Goal: Task Accomplishment & Management: Use online tool/utility

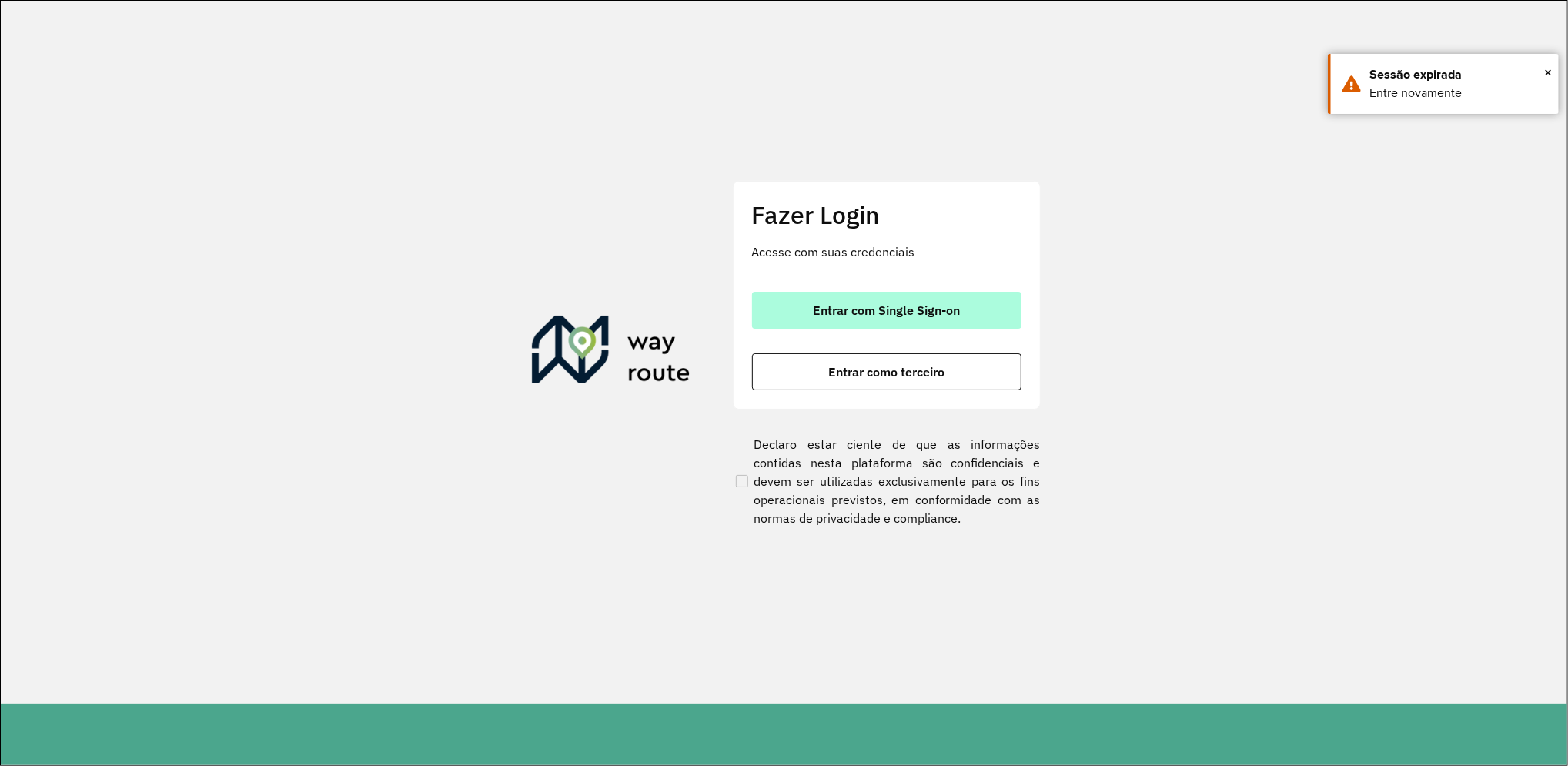
click at [862, 315] on span "Entrar com Single Sign-on" at bounding box center [886, 310] width 147 height 13
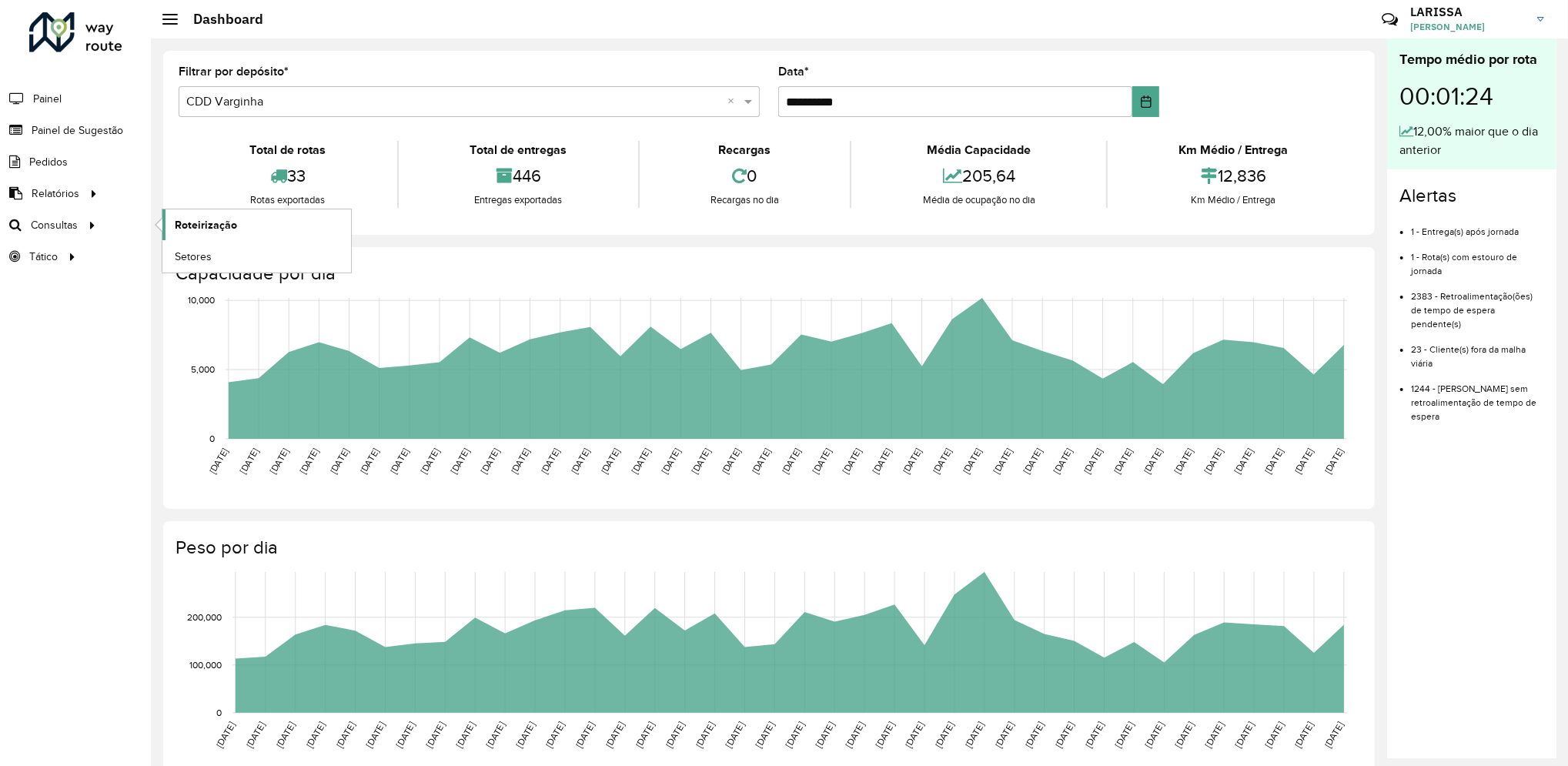
click at [195, 228] on span "Roteirização" at bounding box center [206, 225] width 62 height 17
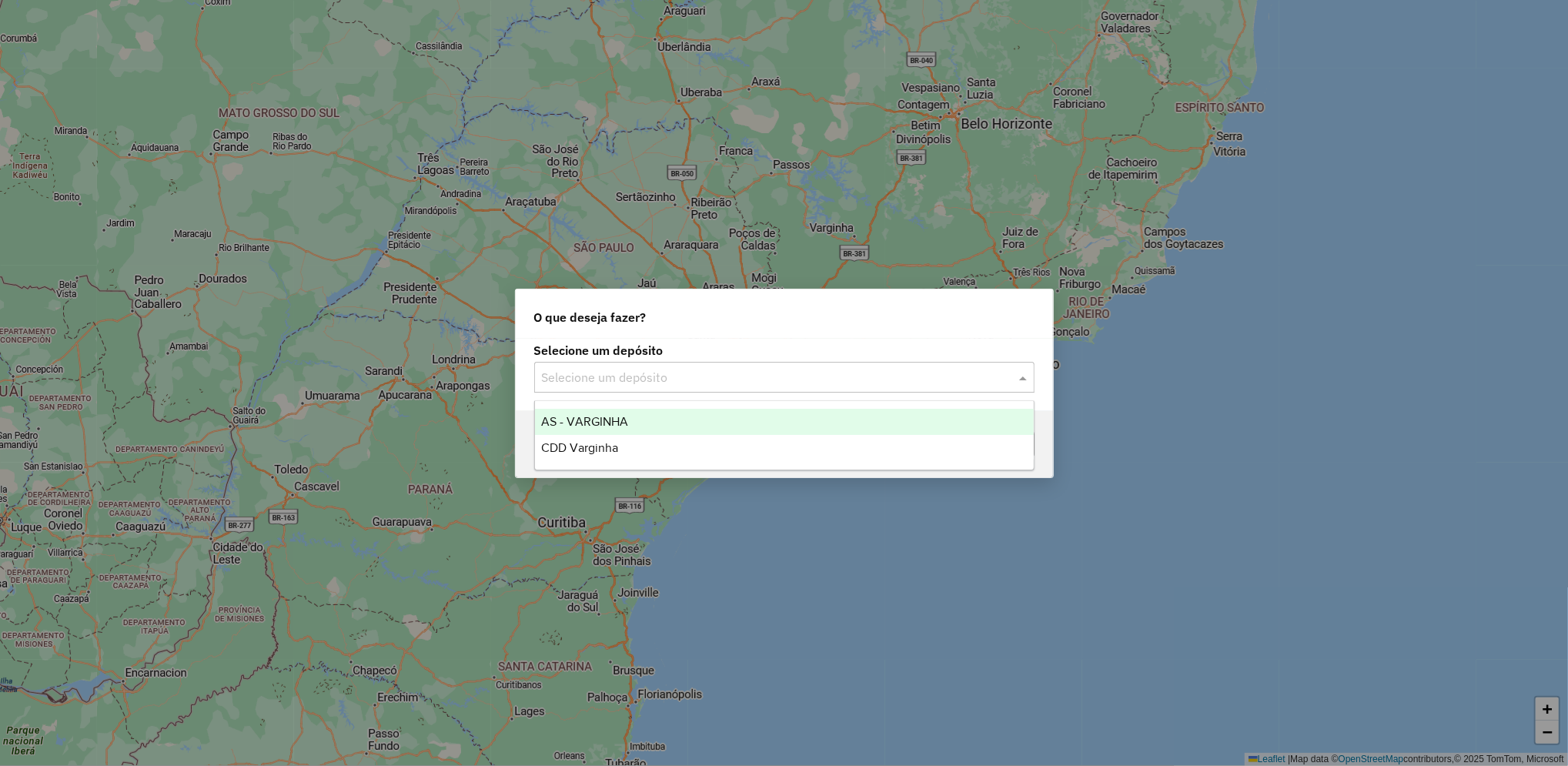
click at [715, 381] on input "text" at bounding box center [769, 377] width 454 height 18
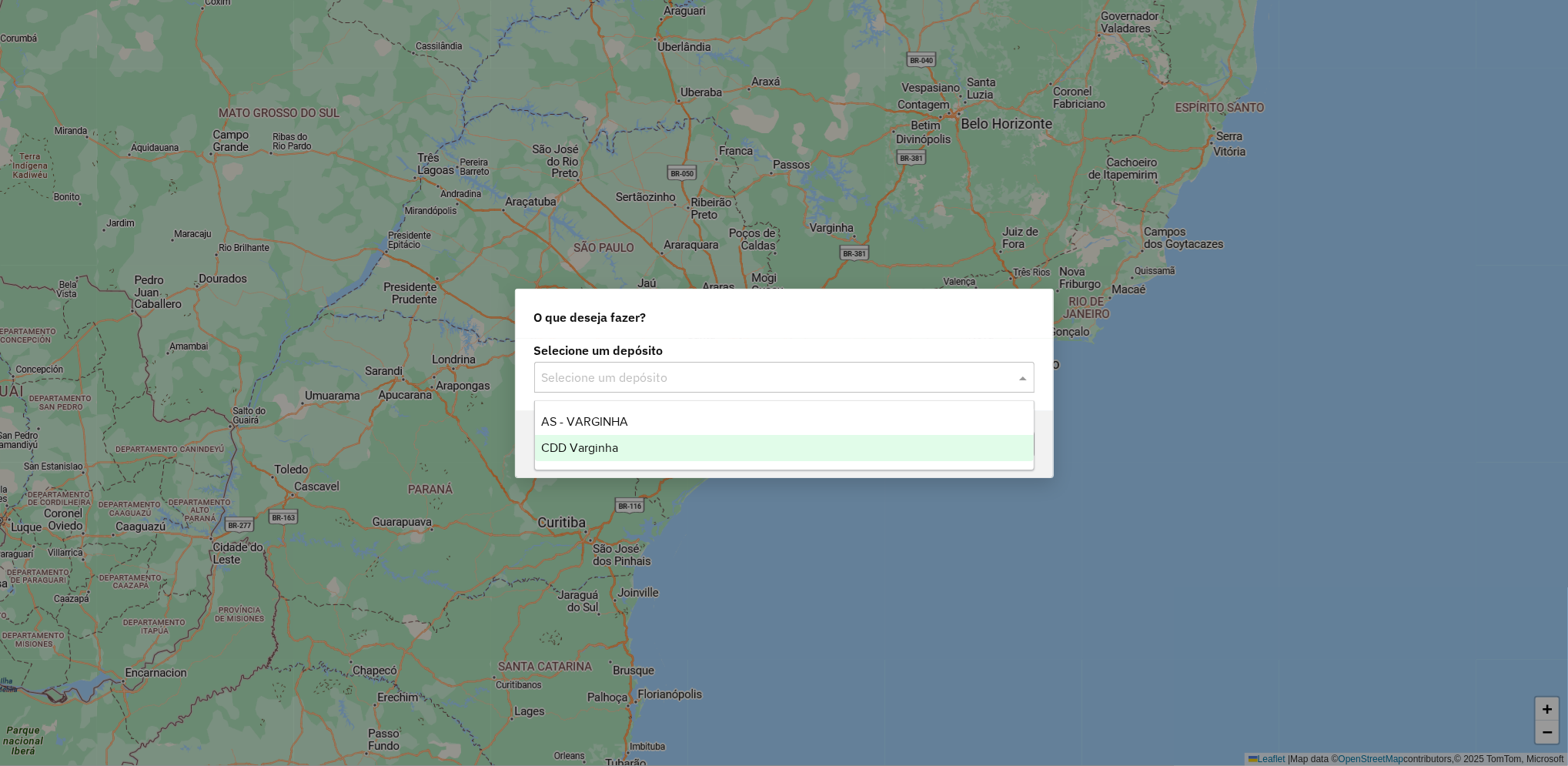
click at [783, 454] on div "CDD Varginha" at bounding box center [784, 448] width 499 height 26
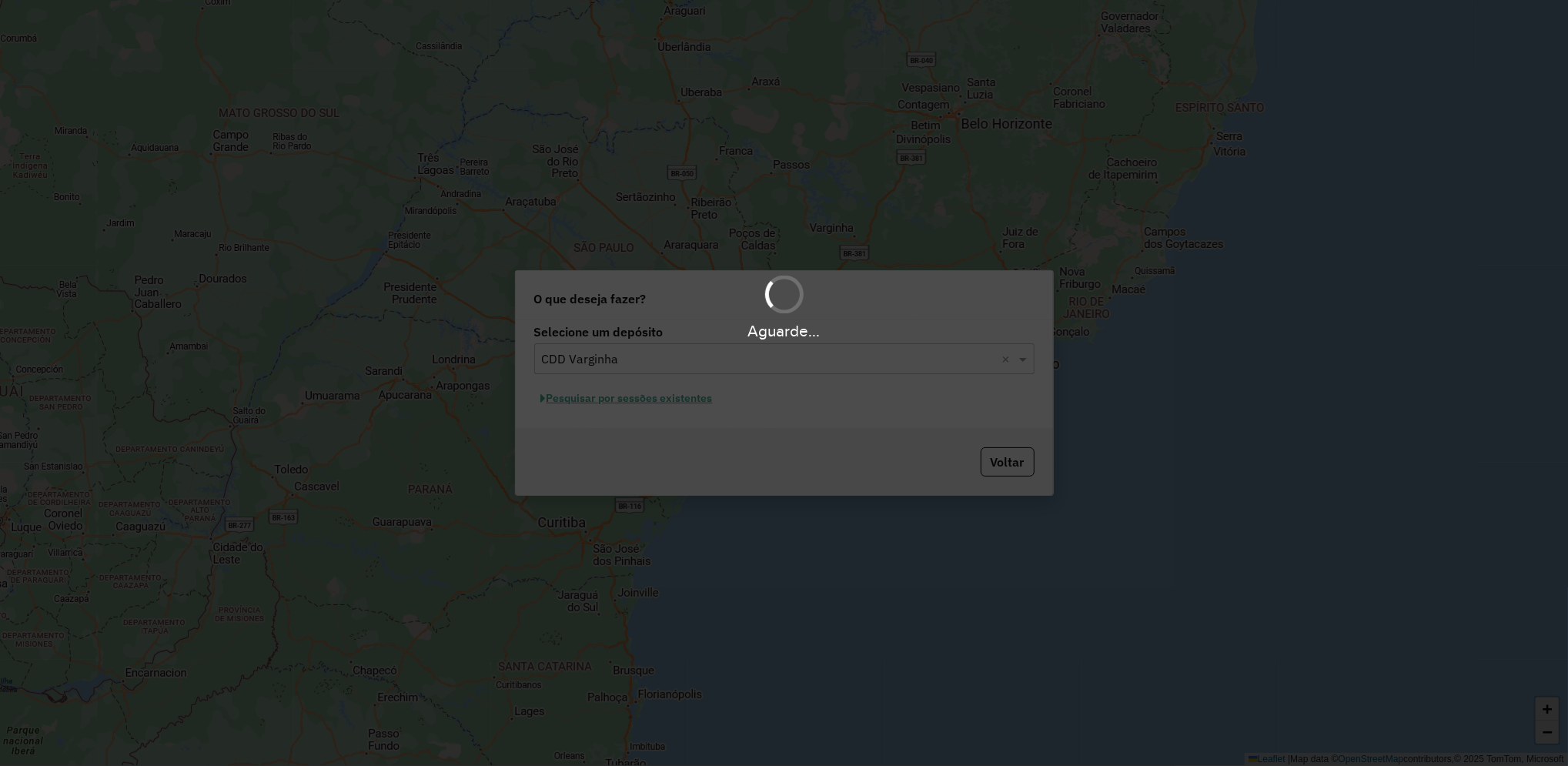
click at [700, 405] on div "Aguarde..." at bounding box center [784, 383] width 1568 height 766
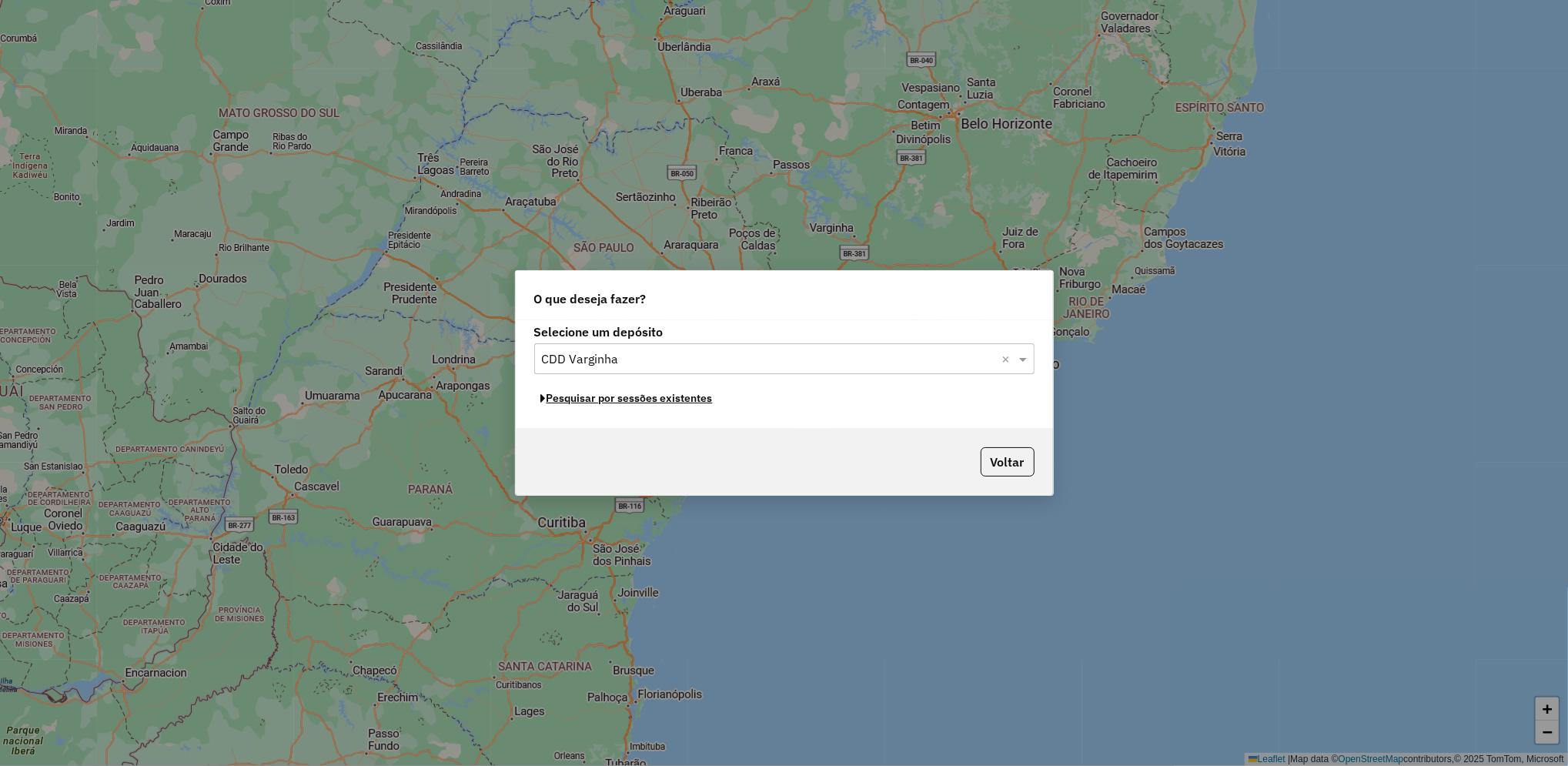
click at [700, 405] on button "Pesquisar por sessões existentes" at bounding box center [626, 398] width 185 height 24
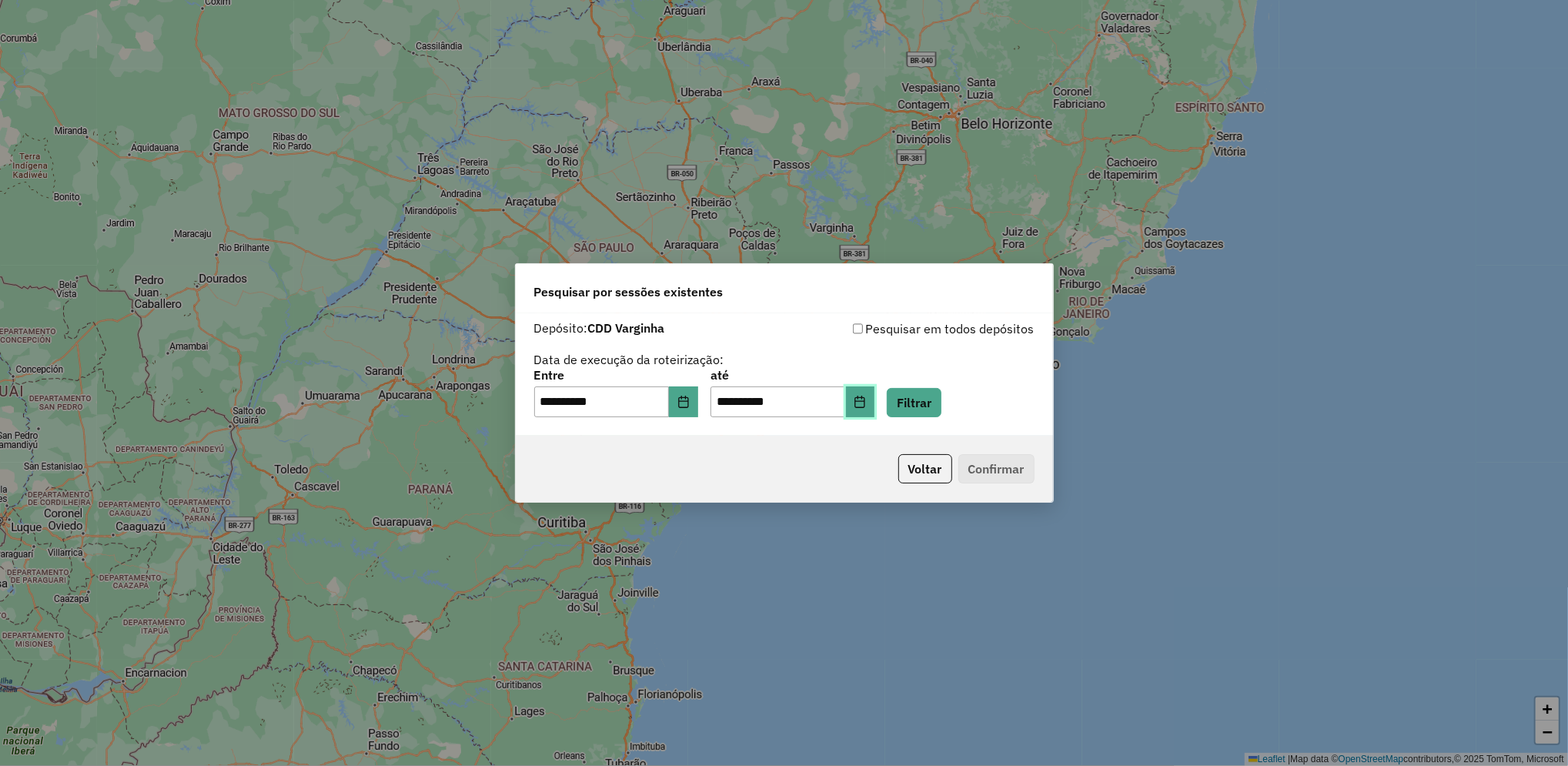
click at [875, 396] on button "Choose Date" at bounding box center [860, 401] width 29 height 31
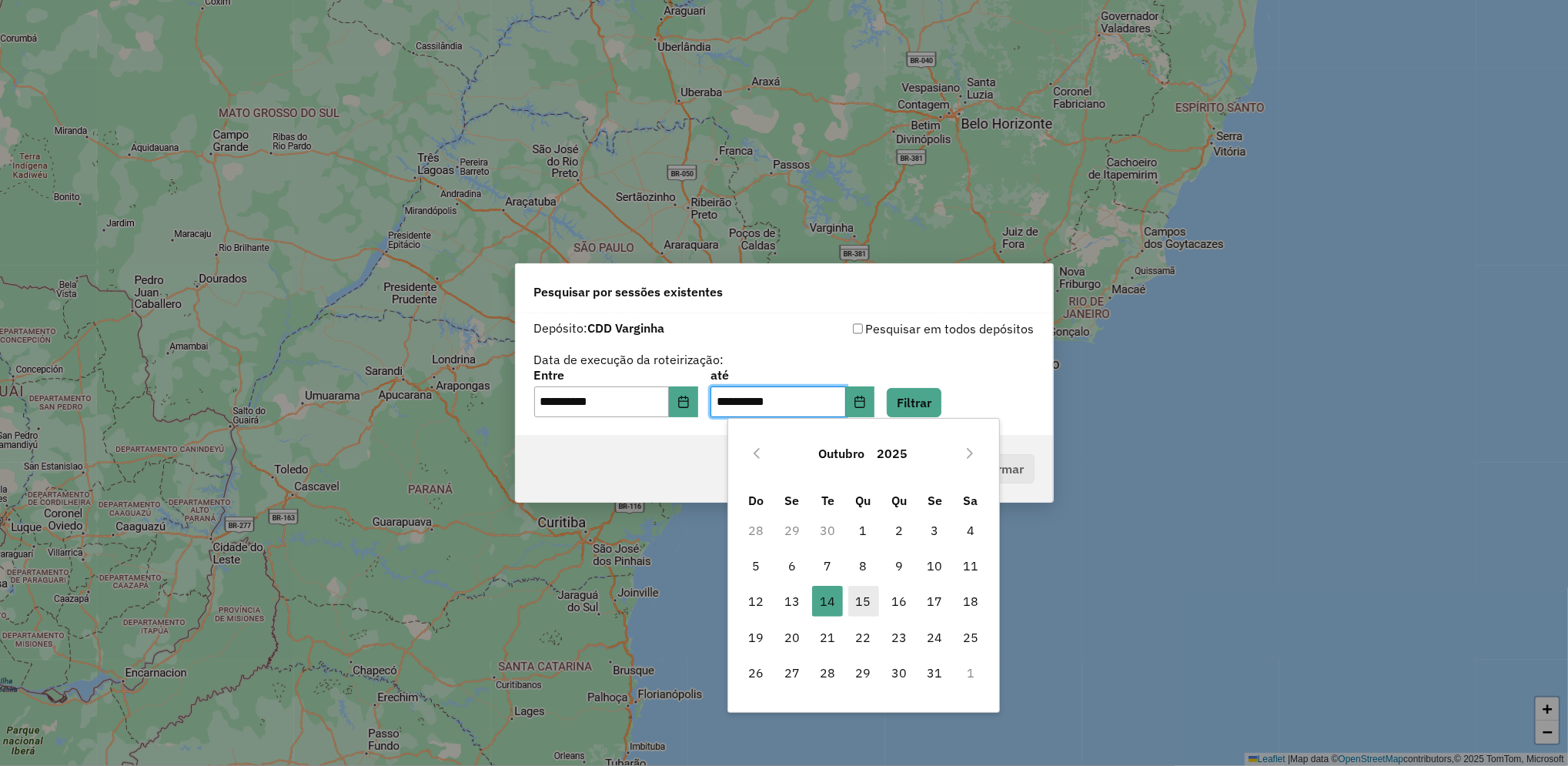
click at [863, 593] on span "15" at bounding box center [863, 601] width 31 height 31
type input "**********"
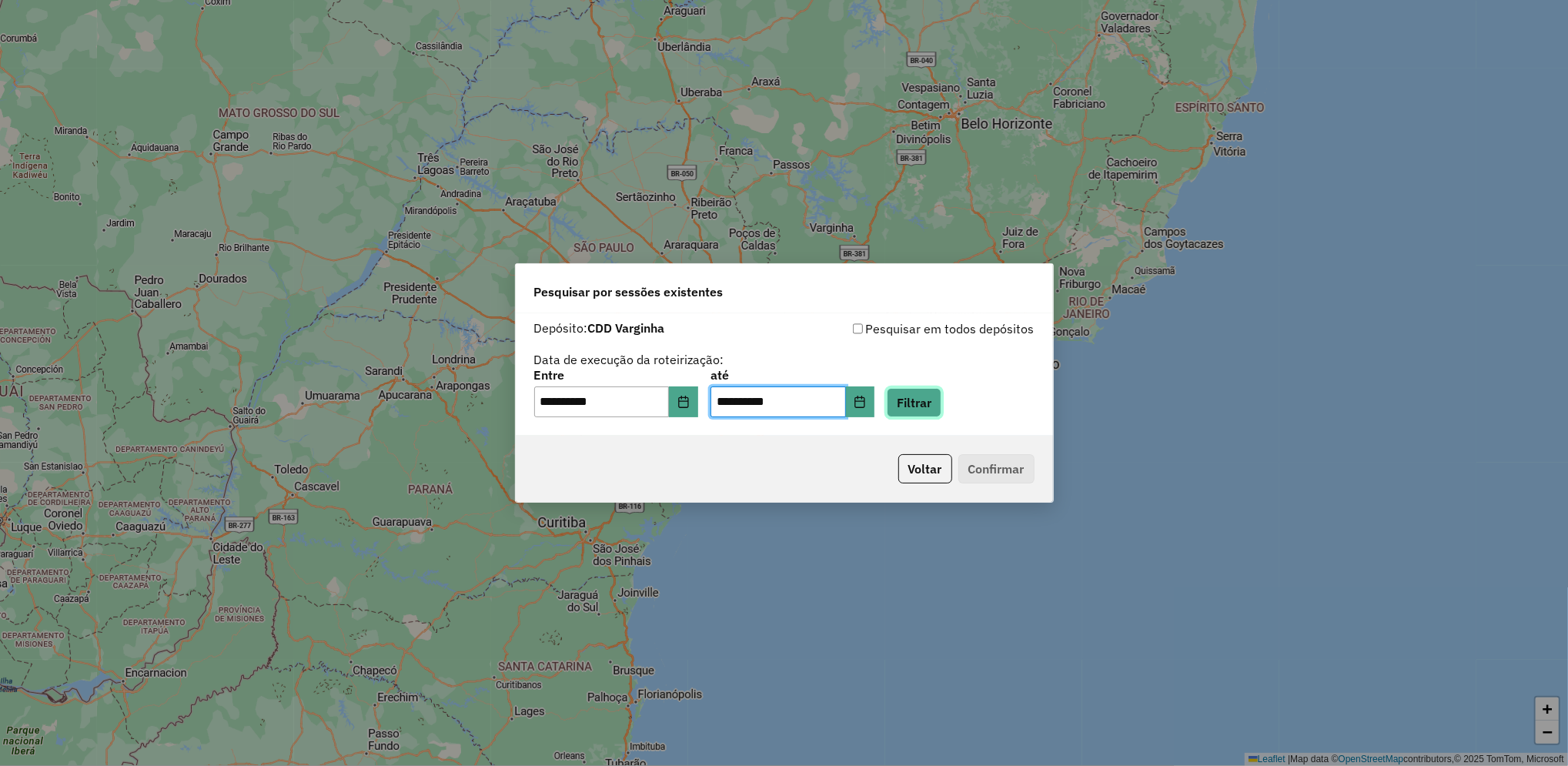
click at [942, 414] on button "Filtrar" at bounding box center [913, 402] width 54 height 29
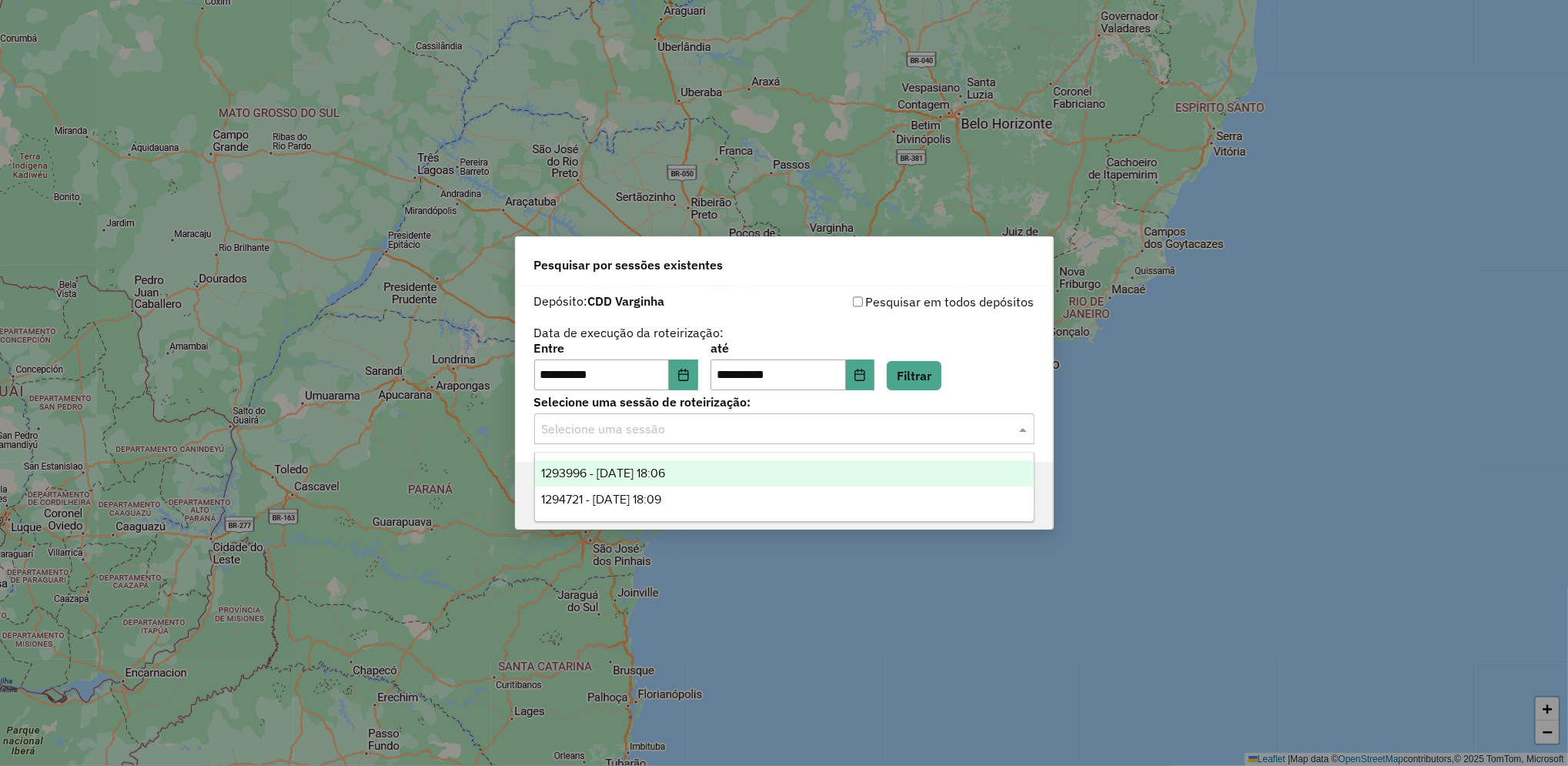
click at [774, 434] on input "text" at bounding box center [769, 429] width 454 height 18
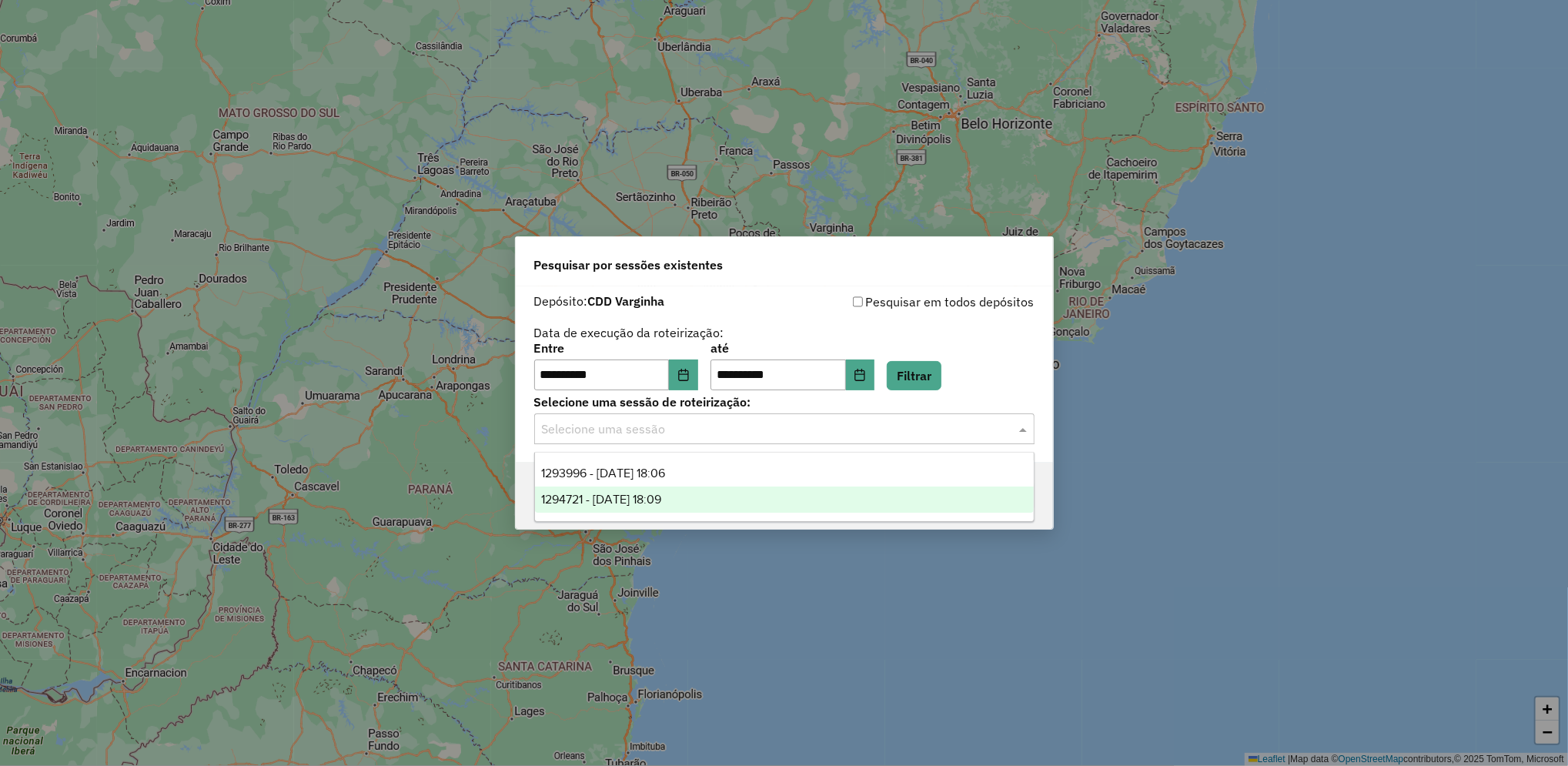
click at [721, 493] on div "1294721 - 15/10/2025 18:09" at bounding box center [784, 499] width 499 height 26
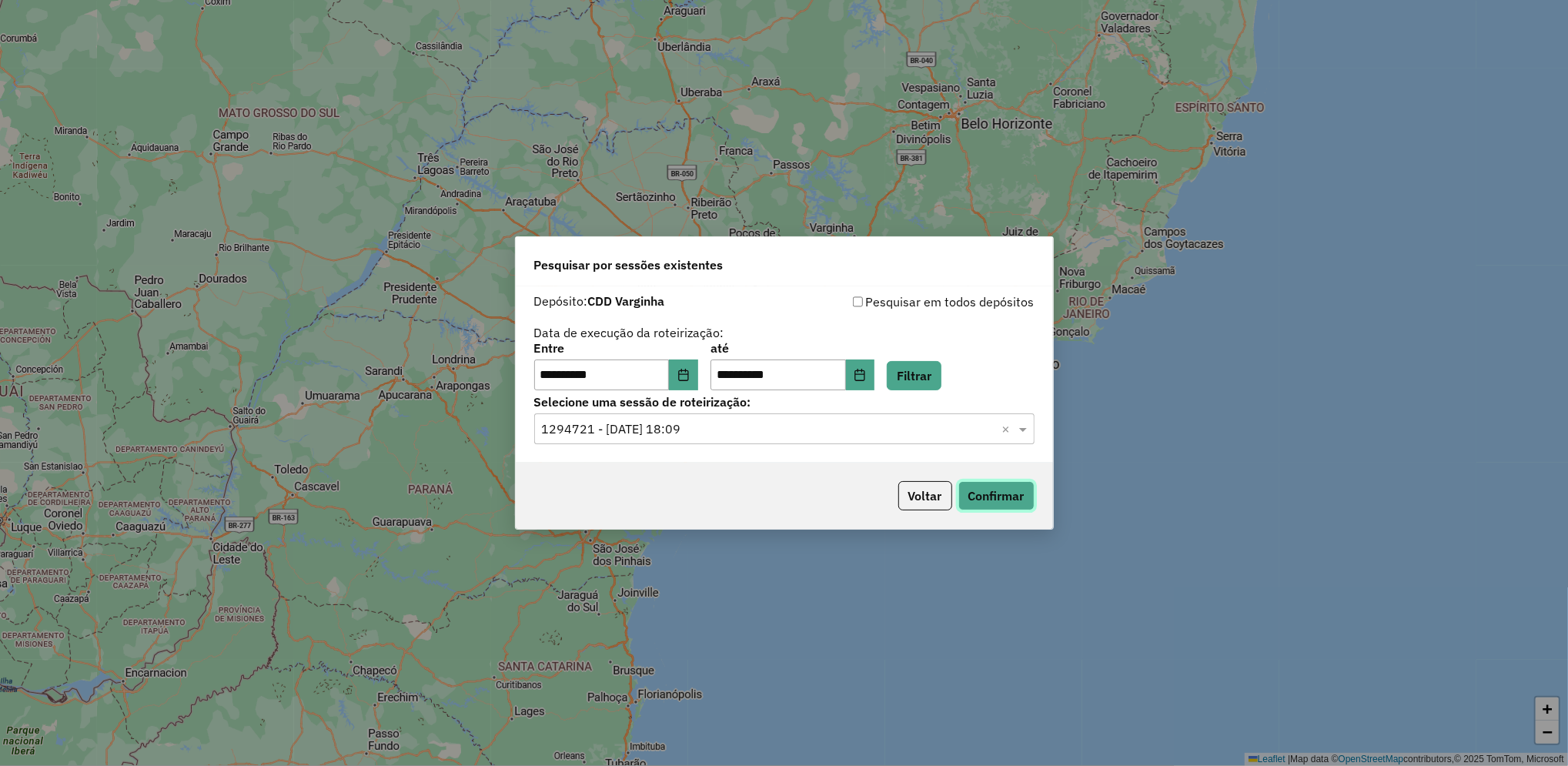
click at [972, 489] on button "Confirmar" at bounding box center [996, 496] width 76 height 29
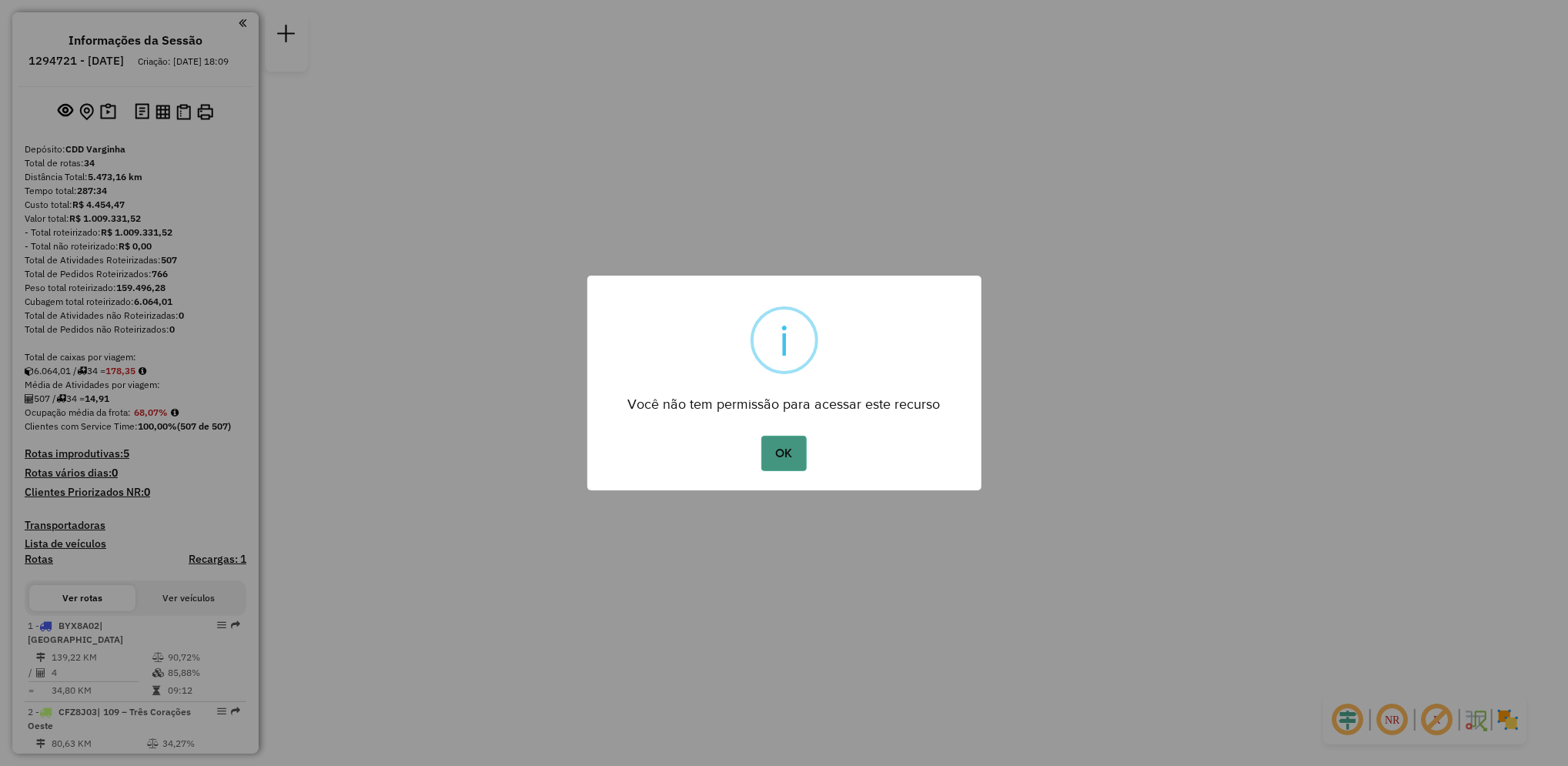
click at [804, 450] on button "OK" at bounding box center [784, 453] width 46 height 35
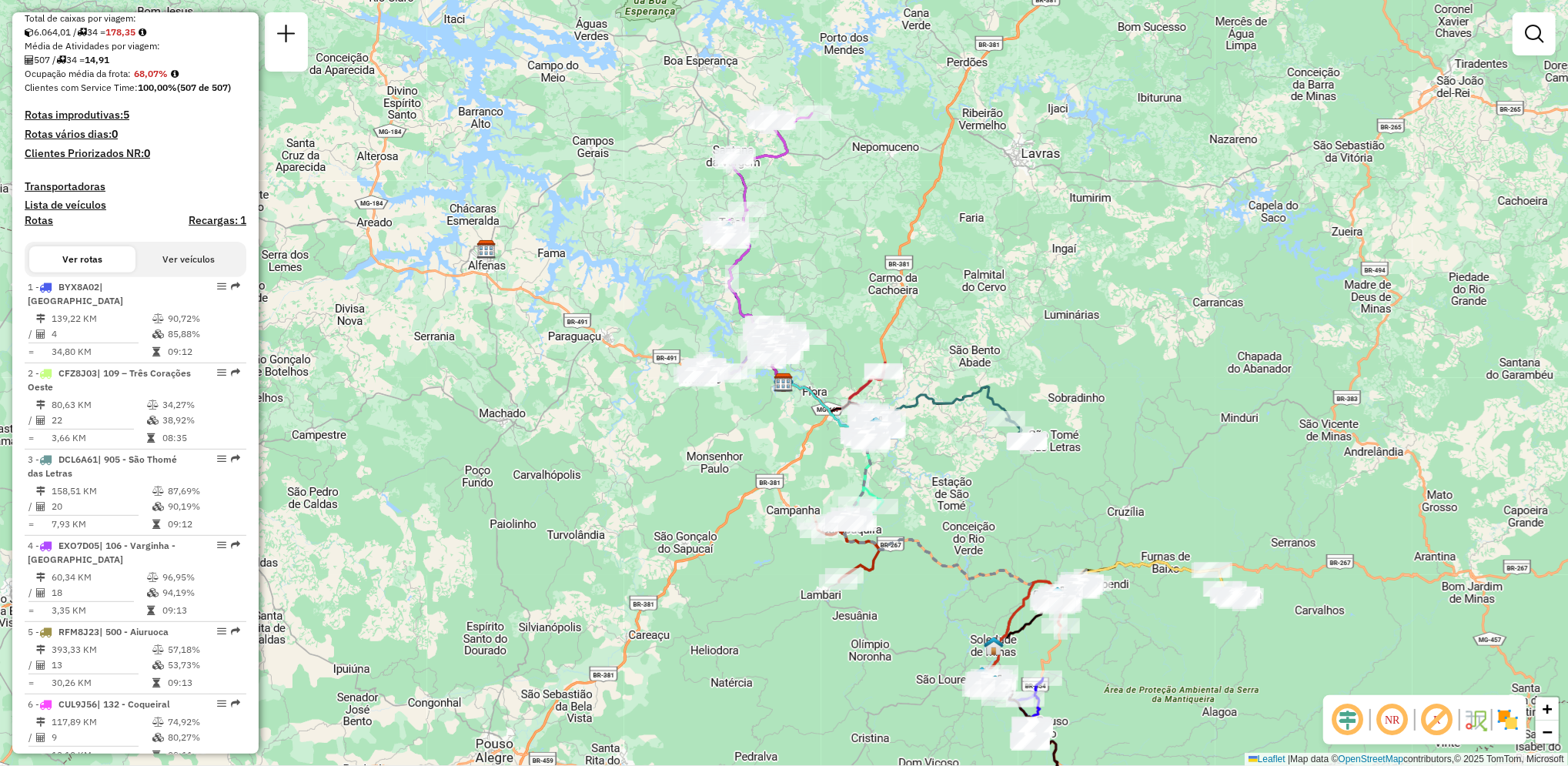
scroll to position [348, 0]
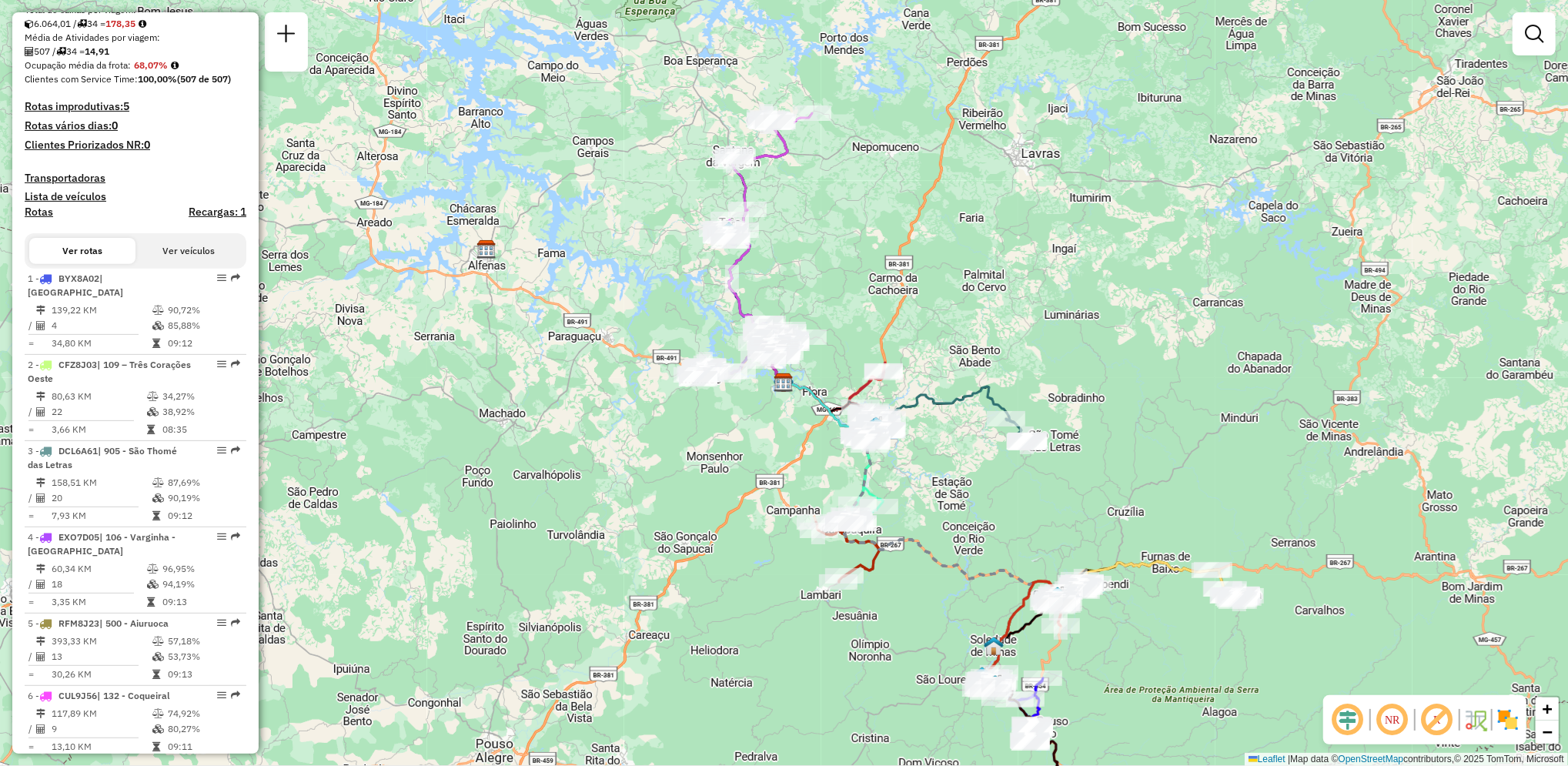
drag, startPoint x: 251, startPoint y: 196, endPoint x: 248, endPoint y: 206, distance: 10.4
click at [248, 206] on div "Informações da Sessão 1294721 - 15/10/2025 Criação: 14/10/2025 18:09 Depósito: …" at bounding box center [136, 383] width 247 height 742
drag, startPoint x: 248, startPoint y: 206, endPoint x: 197, endPoint y: 144, distance: 80.3
click at [197, 132] on h4 "Rotas vários dias: 0" at bounding box center [135, 125] width 221 height 13
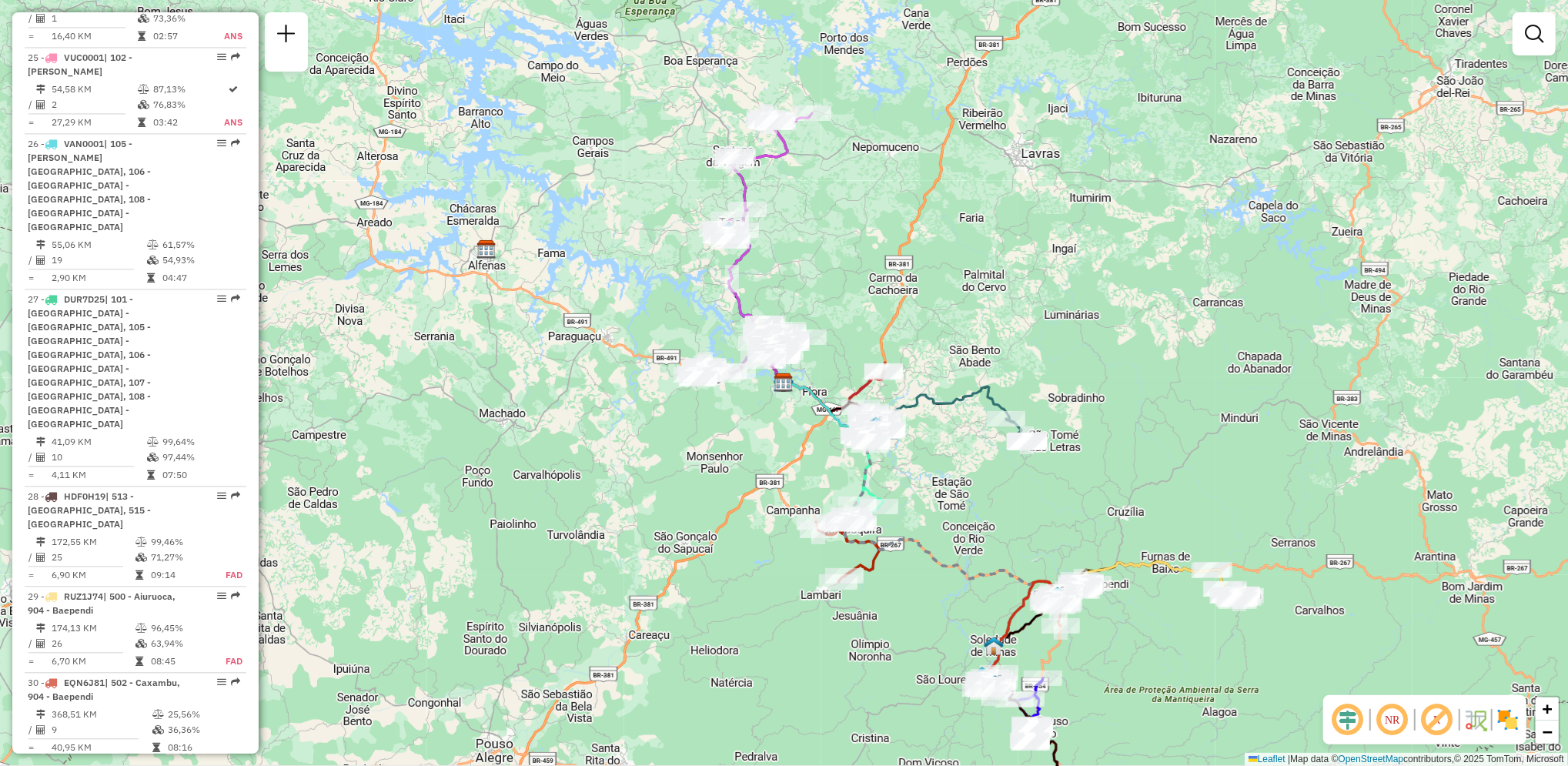
scroll to position [2546, 0]
drag, startPoint x: 252, startPoint y: 582, endPoint x: 256, endPoint y: 566, distance: 16.5
click at [256, 566] on div "Informações da Sessão 1294721 - 15/10/2025 Criação: 14/10/2025 18:09 Depósito: …" at bounding box center [136, 383] width 247 height 742
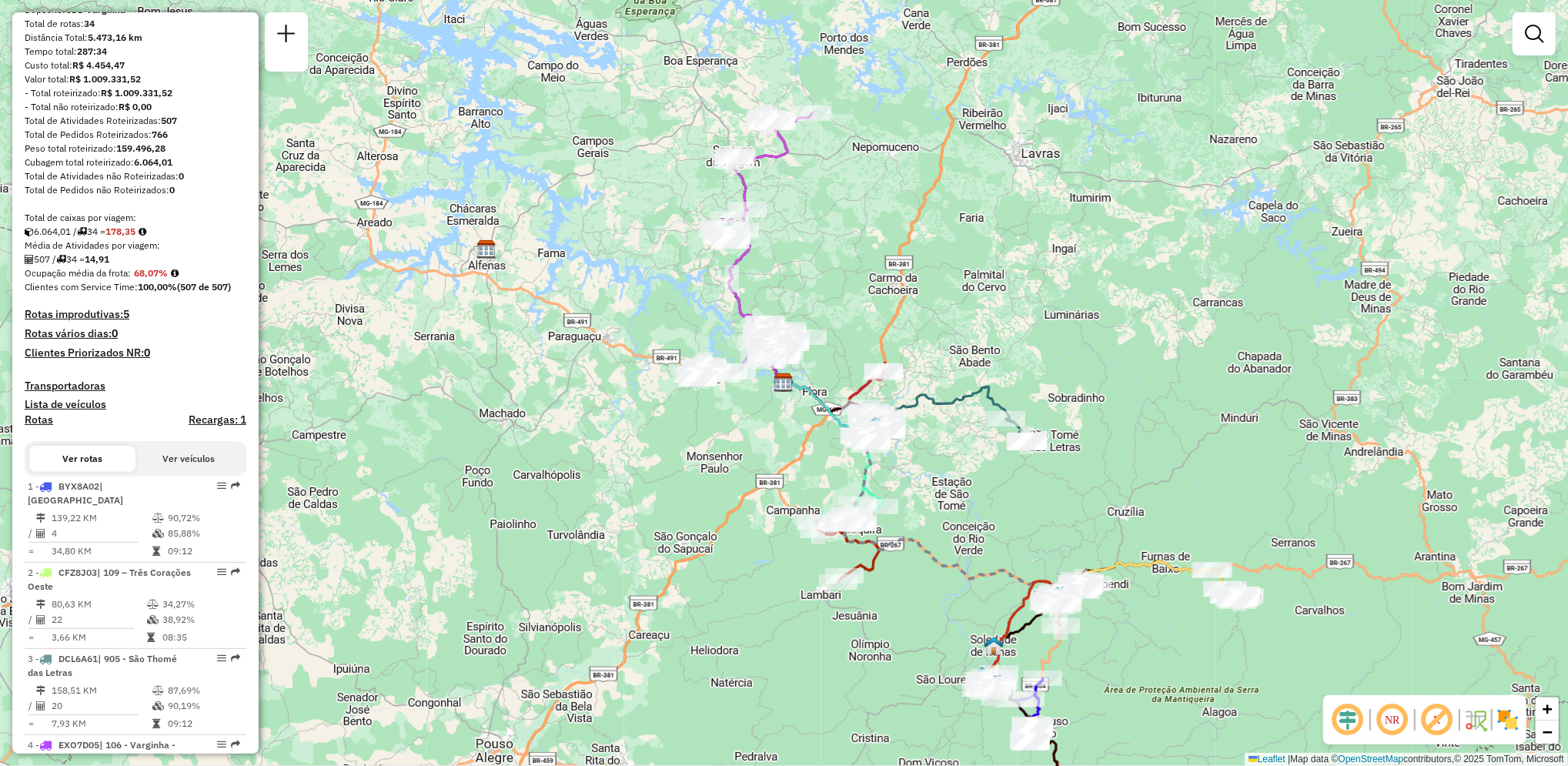
scroll to position [0, 0]
